Goal: Transaction & Acquisition: Purchase product/service

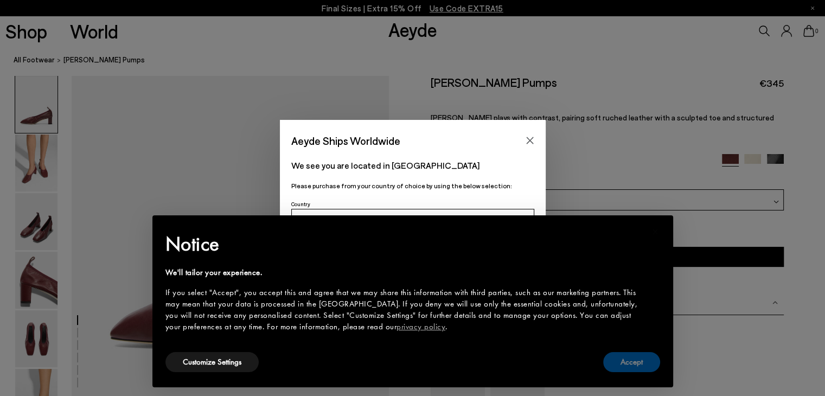
click at [628, 364] on button "Accept" at bounding box center [631, 362] width 57 height 20
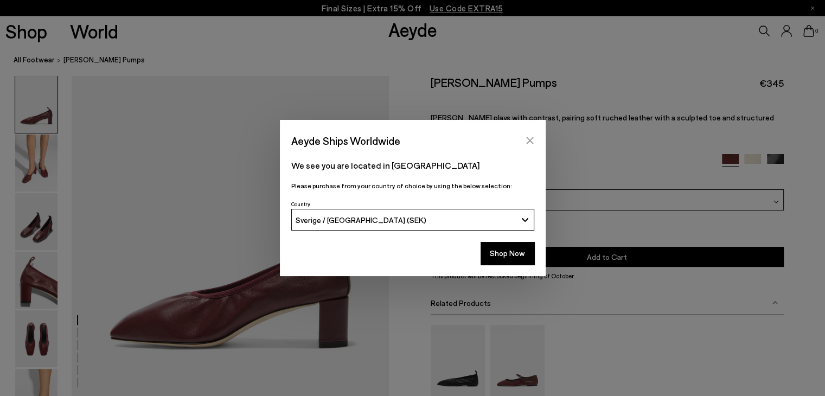
click at [529, 138] on icon "Close" at bounding box center [529, 140] width 9 height 9
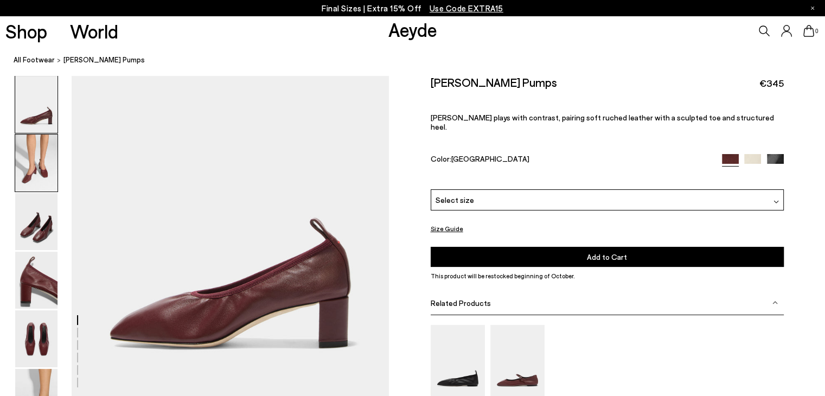
click at [34, 169] on img at bounding box center [36, 162] width 42 height 57
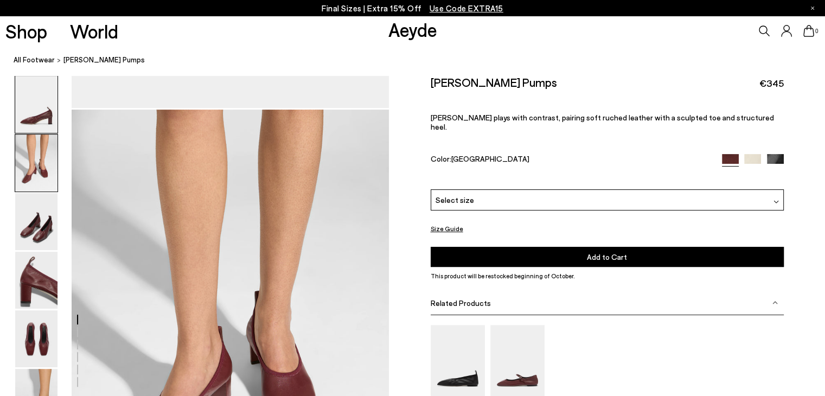
scroll to position [323, 0]
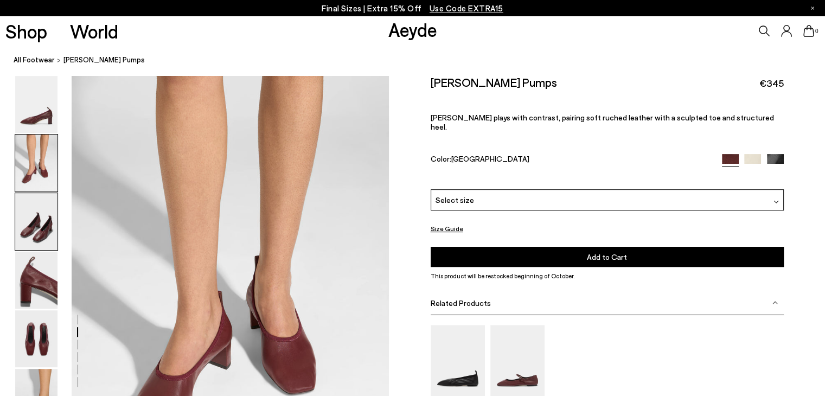
click at [32, 230] on img at bounding box center [36, 221] width 42 height 57
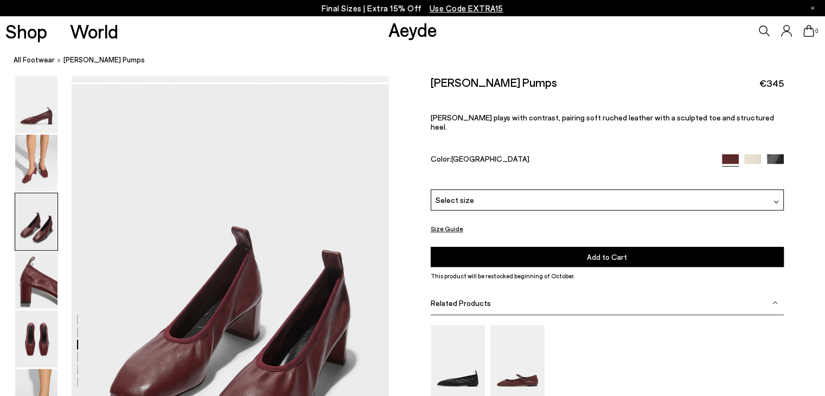
scroll to position [748, 0]
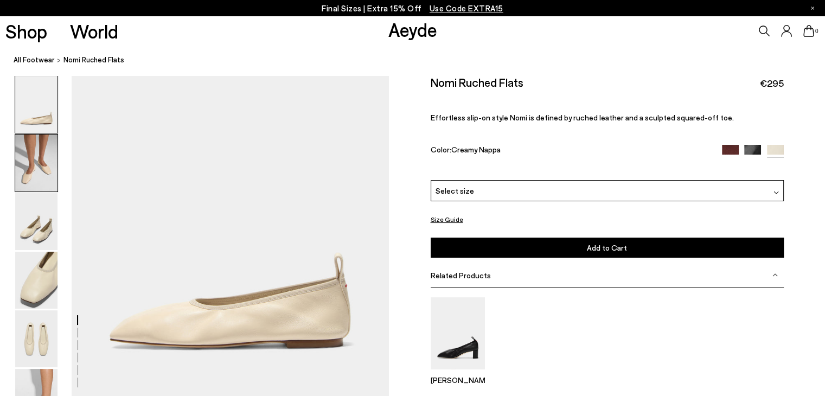
click at [35, 180] on img at bounding box center [36, 162] width 42 height 57
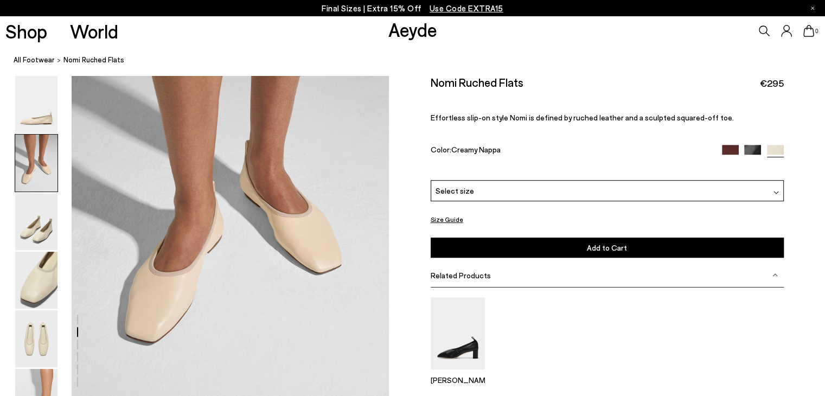
scroll to position [421, 0]
